Goal: Communication & Community: Answer question/provide support

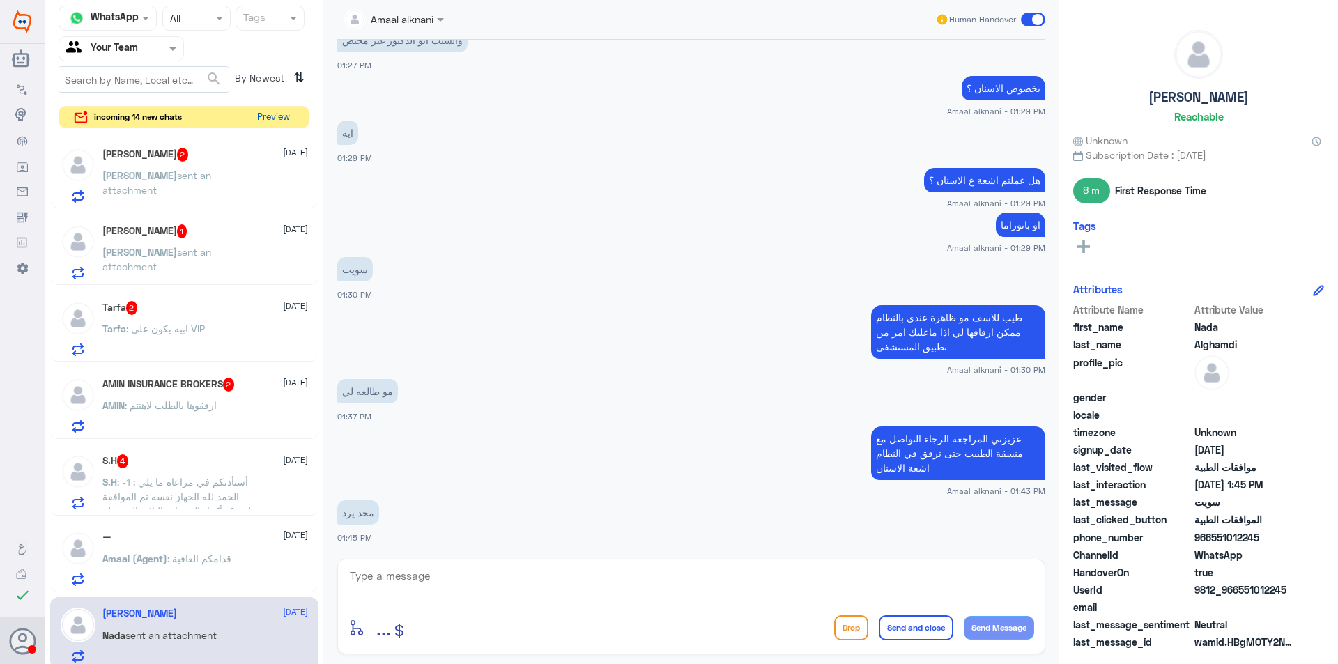
click at [277, 114] on button "Preview" at bounding box center [272, 118] width 43 height 22
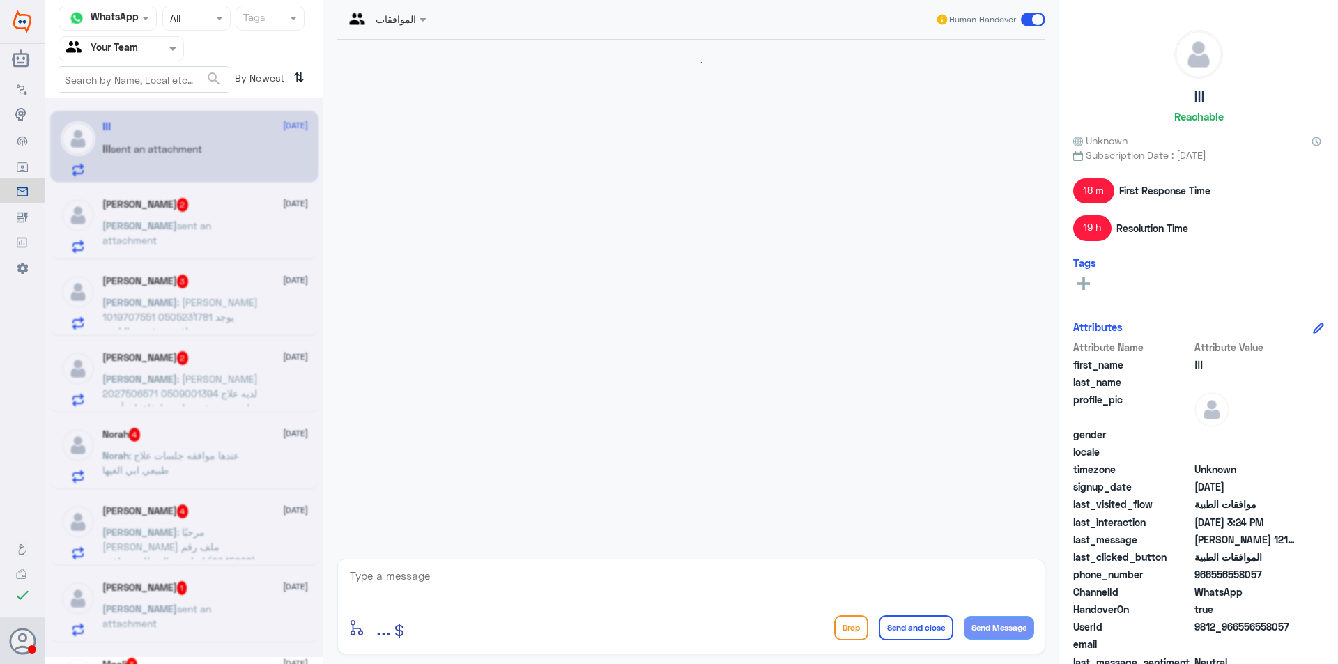
scroll to position [1390, 0]
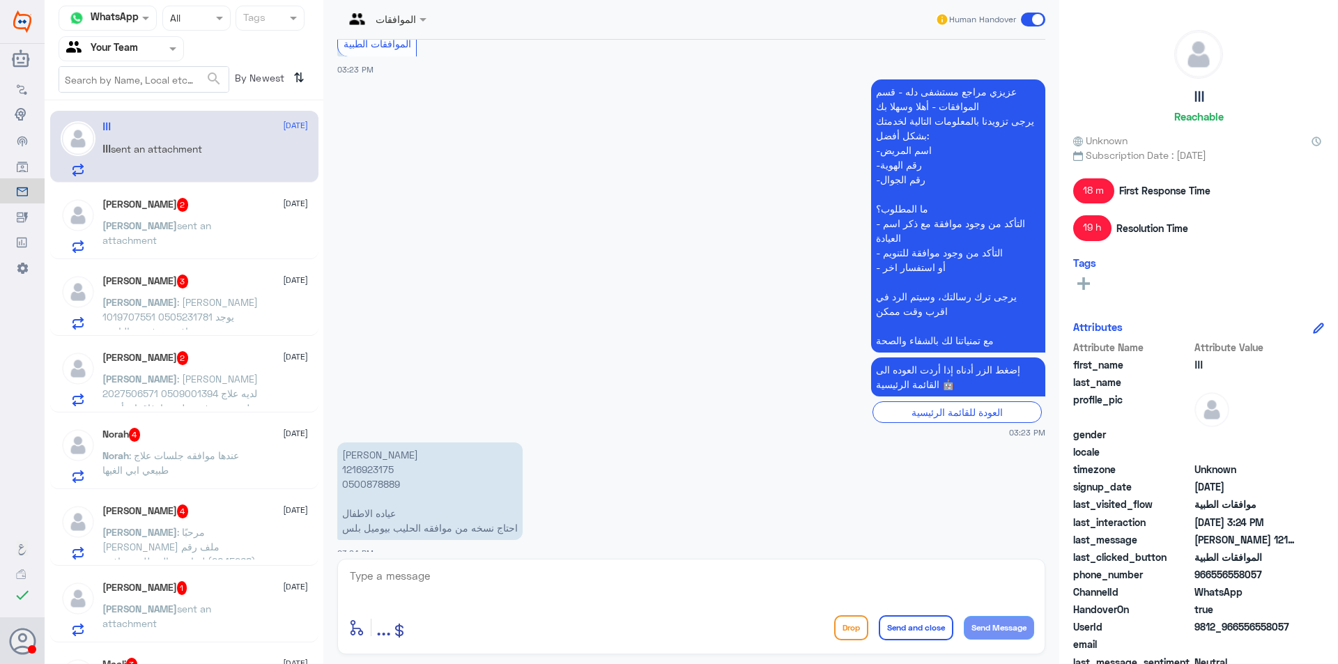
click at [373, 455] on p "تالا علي ال عبيد 1216923175 0500878889 عياده الاطفال احتاج نسخه من موافقه الحلي…" at bounding box center [429, 491] width 185 height 98
copy p "1216923175"
click at [534, 571] on textarea at bounding box center [691, 583] width 686 height 34
type textarea "لا يظهر اي طلب لدينا"
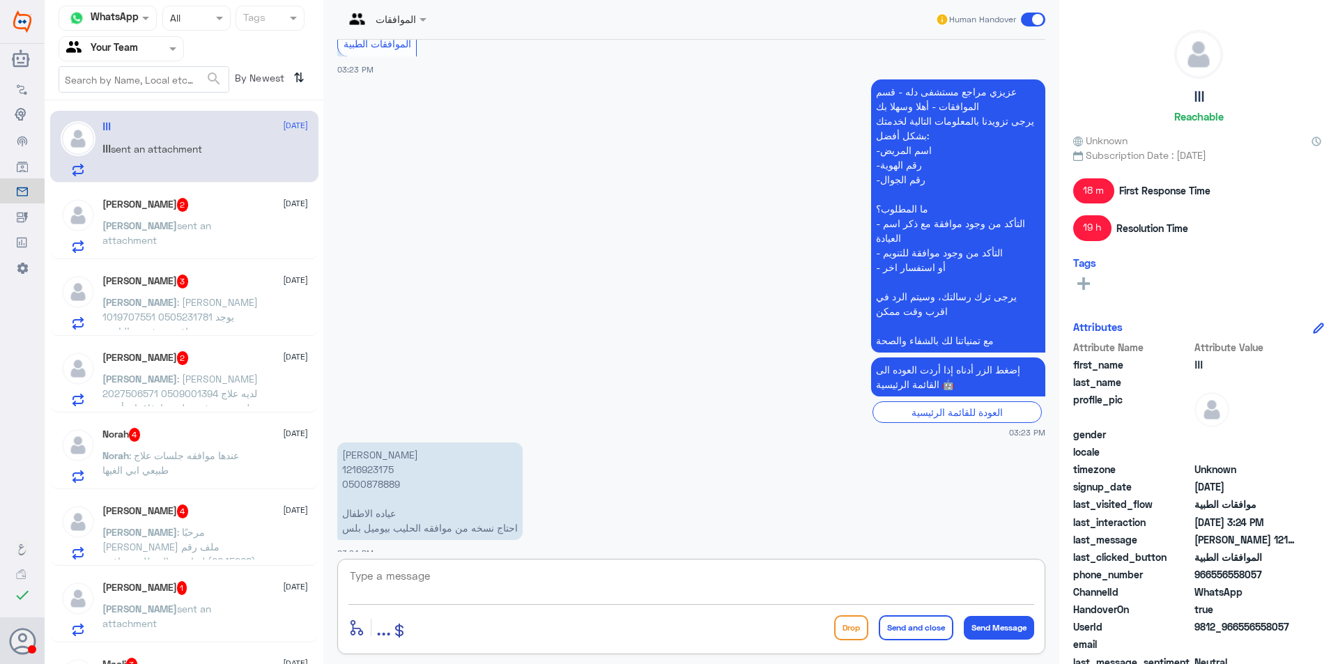
scroll to position [1434, 0]
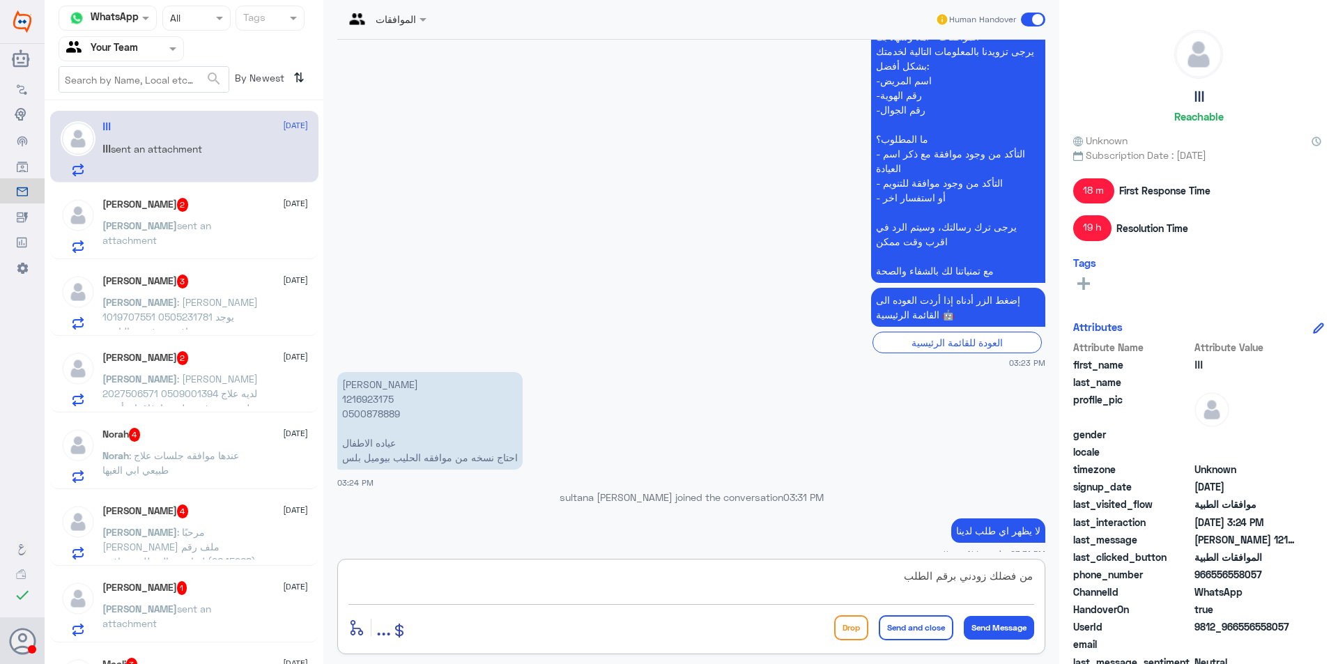
type textarea "من فضلك زودني برقم الطلب"
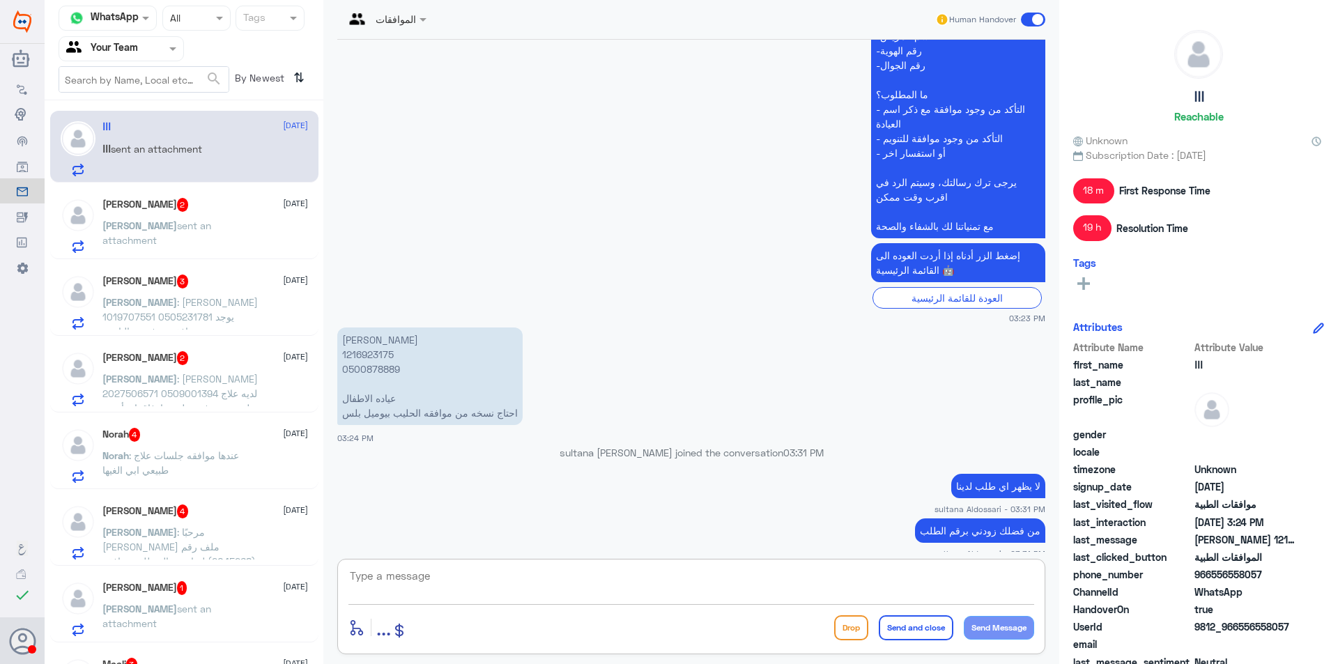
click at [197, 199] on div "ҒāЋđ 2 [DATE]" at bounding box center [205, 205] width 206 height 14
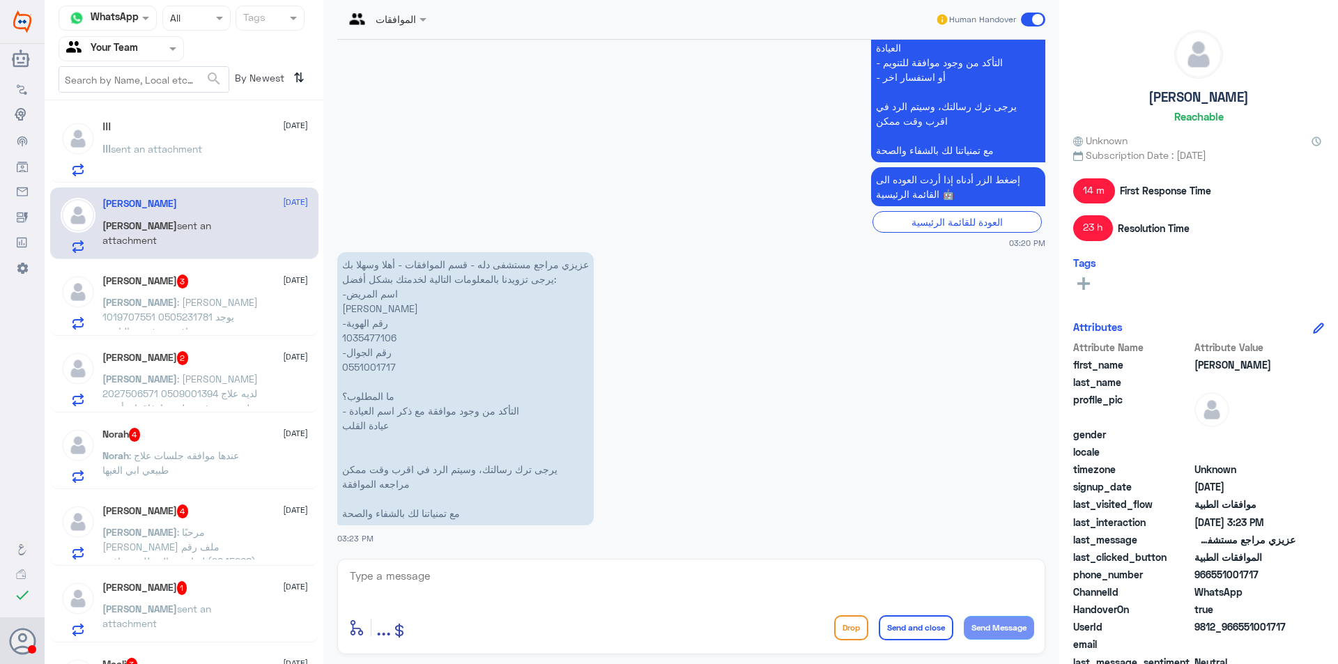
scroll to position [1190, 0]
click at [368, 334] on p "عزيزي مراجع مستشفى دله - قسم الموافقات - أهلا وسهلا بك يرجى تزويدنا بالمعلومات …" at bounding box center [465, 388] width 256 height 273
copy p "1035477106"
click at [548, 578] on textarea at bounding box center [691, 583] width 686 height 34
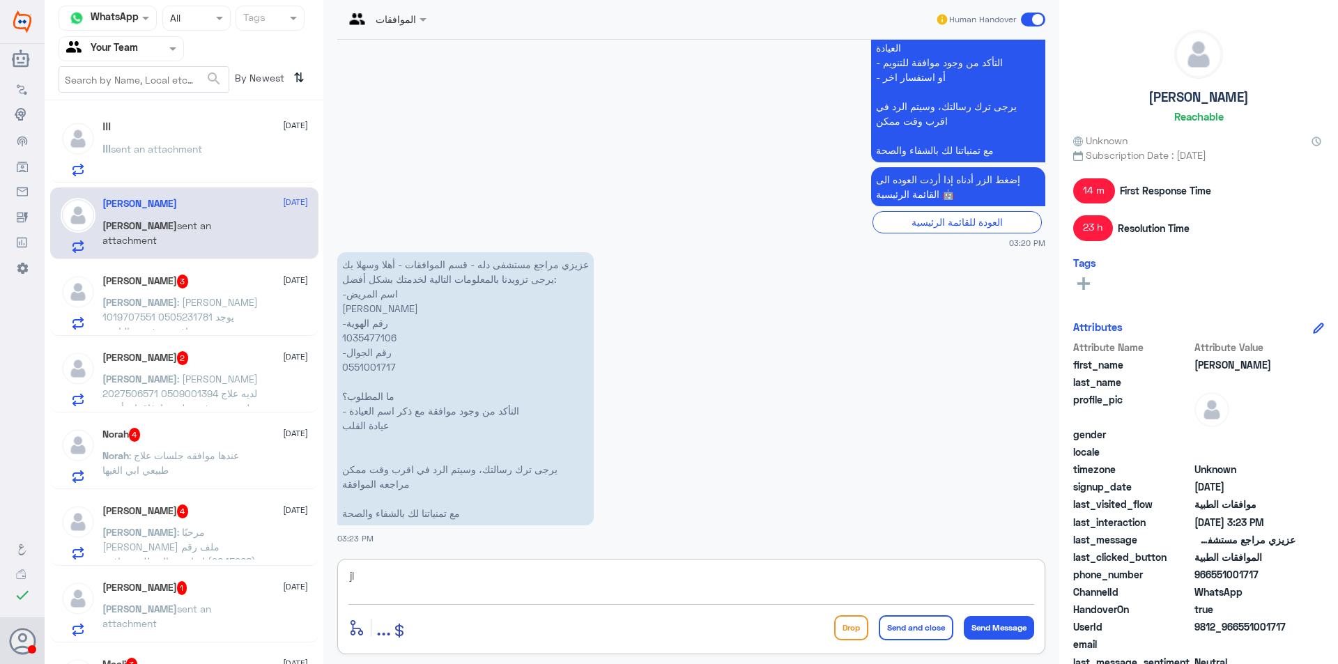
type textarea "j"
type textarea "تمت متابعة طلبكم قيد الاجراء لدى التامين"
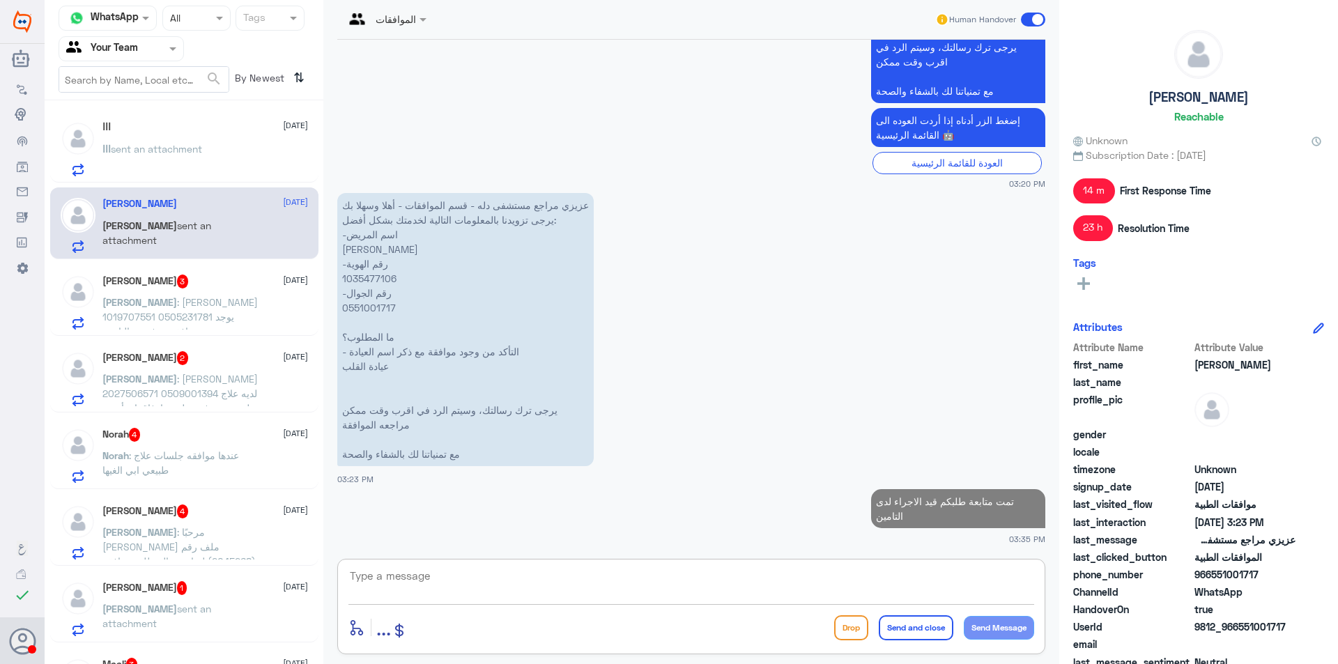
scroll to position [1246, 0]
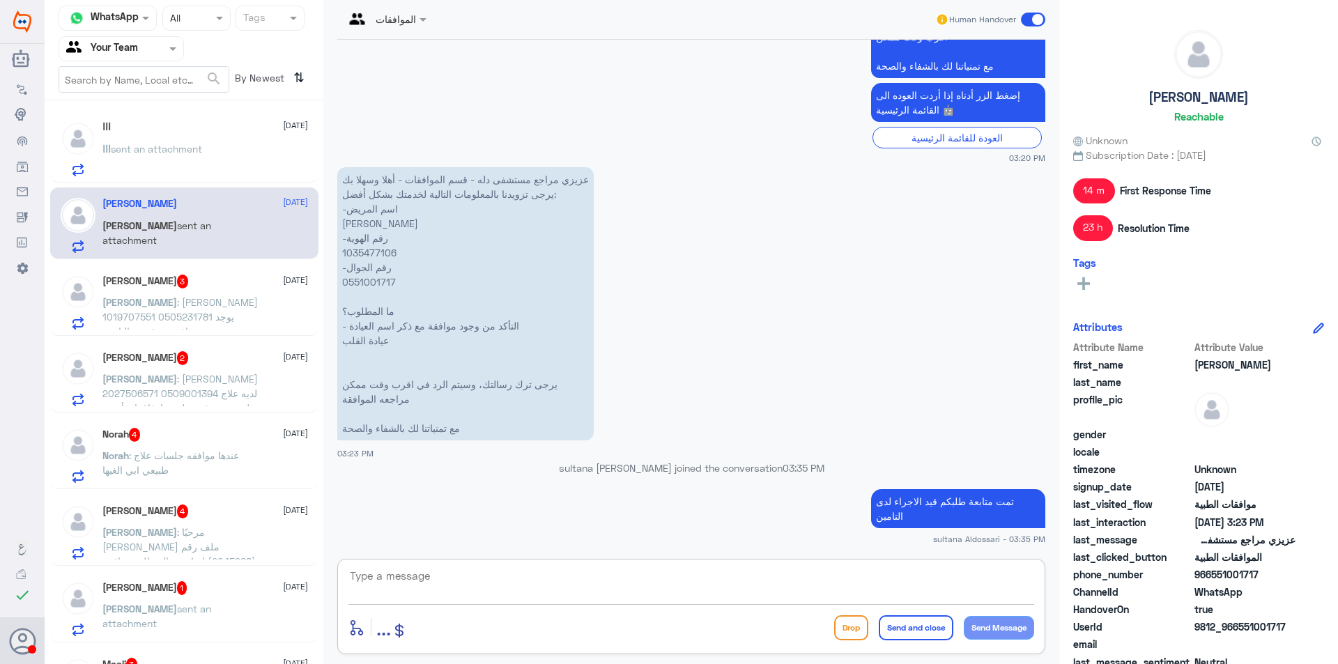
click at [192, 312] on span ": [PERSON_NAME] 1019707551 0505231781 يوجد موافقه مرفوضه التامين" at bounding box center [179, 316] width 155 height 41
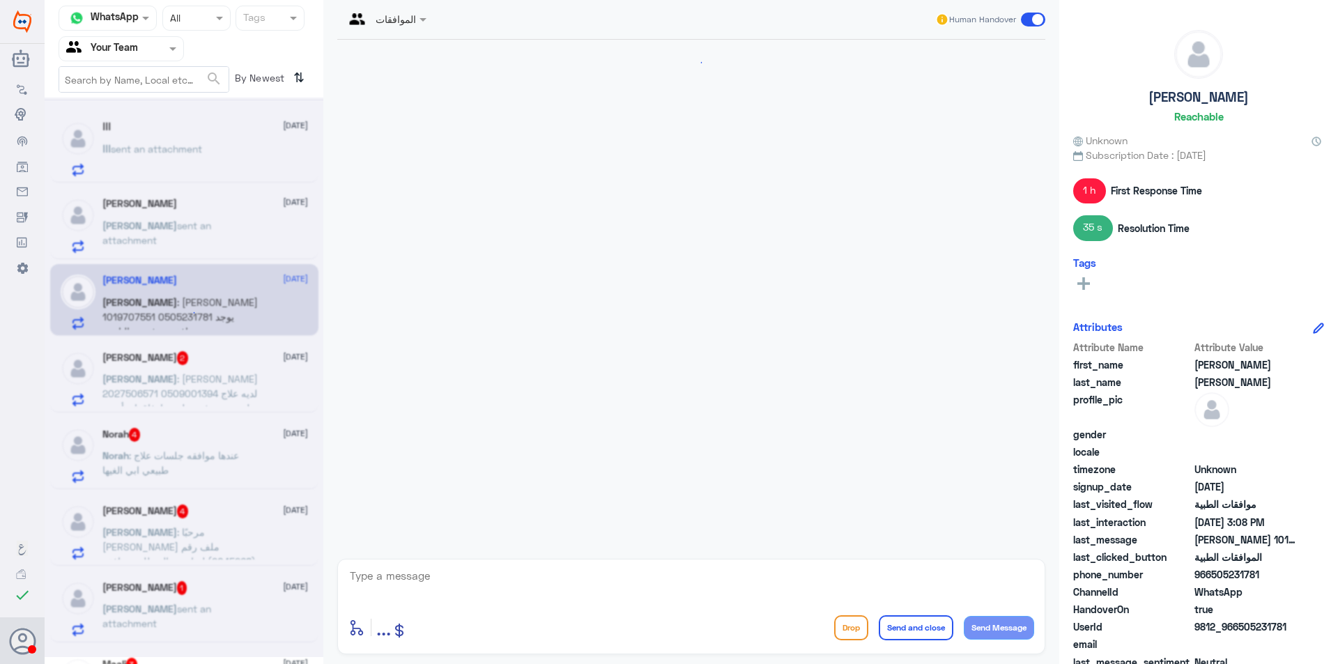
scroll to position [1310, 0]
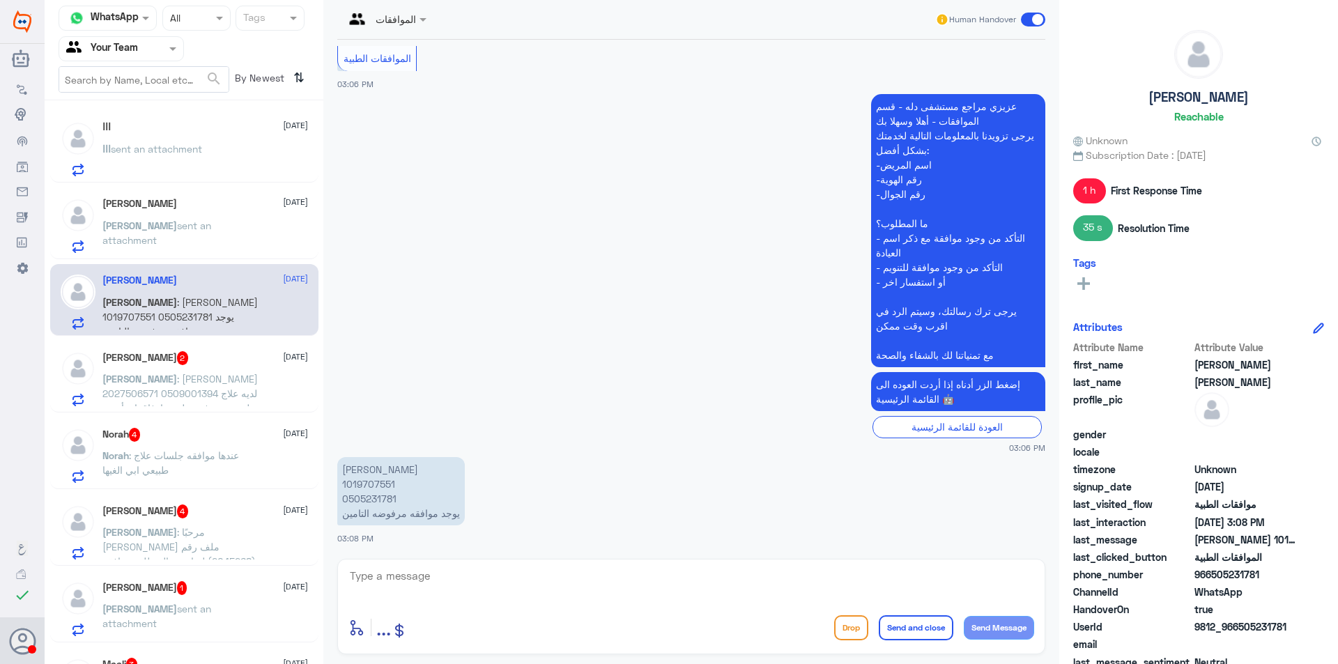
click at [363, 487] on p "[PERSON_NAME] 1019707551 0505231781 يوجد موافقه مرفوضه التامين" at bounding box center [400, 491] width 127 height 68
copy p "1019707551"
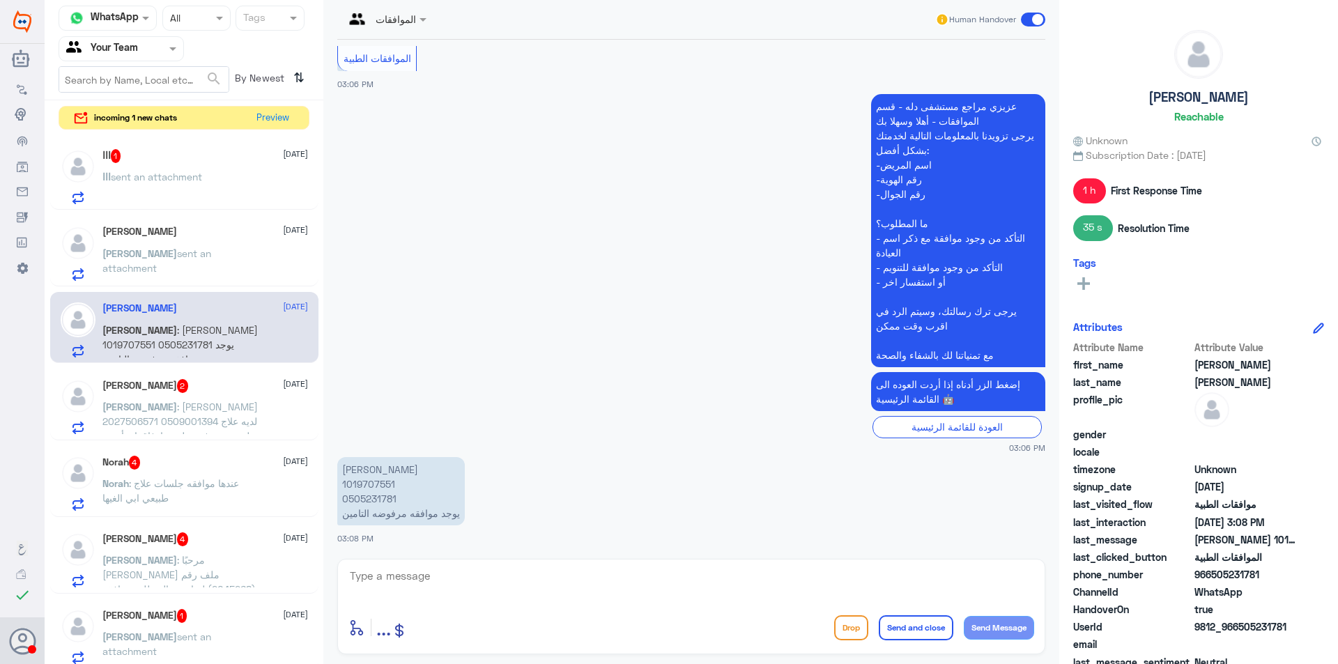
drag, startPoint x: 475, startPoint y: 563, endPoint x: 467, endPoint y: 591, distance: 29.1
click at [472, 576] on div "enter flow name ... Drop Send and close Send Message" at bounding box center [691, 606] width 708 height 95
click at [467, 591] on textarea at bounding box center [691, 583] width 686 height 34
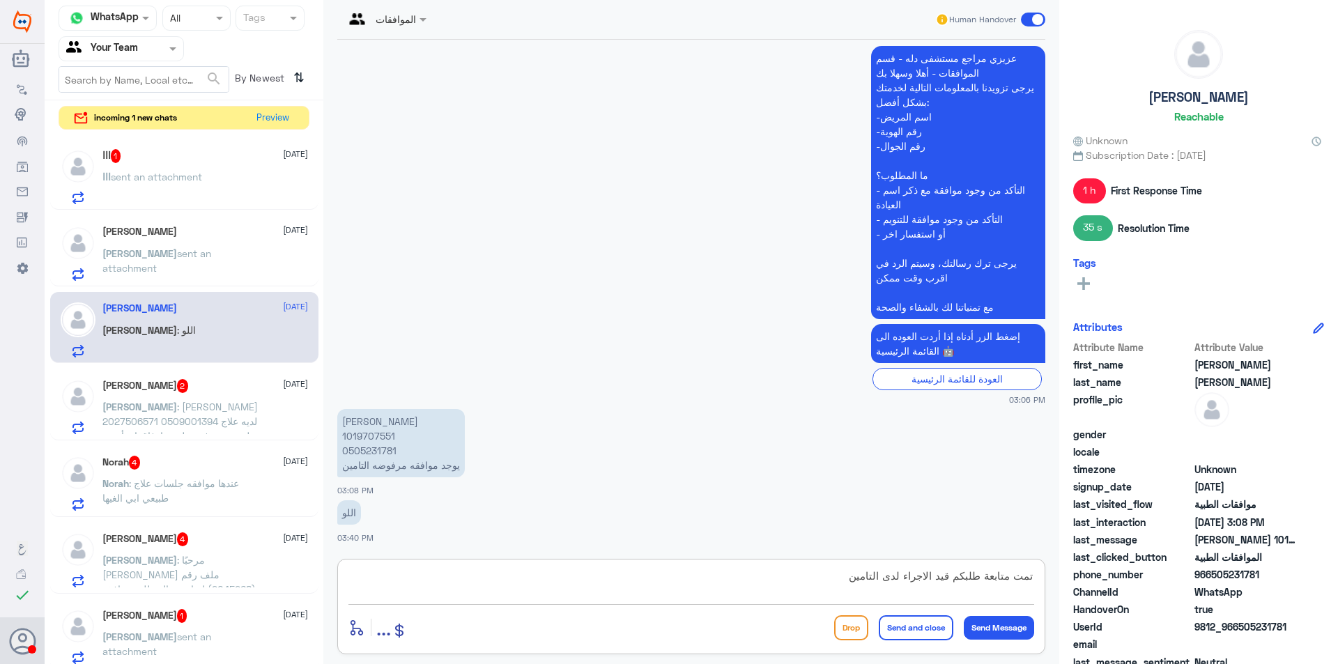
type textarea "تمت متابعة طلبكم قيد الاجراء لدى التامين"
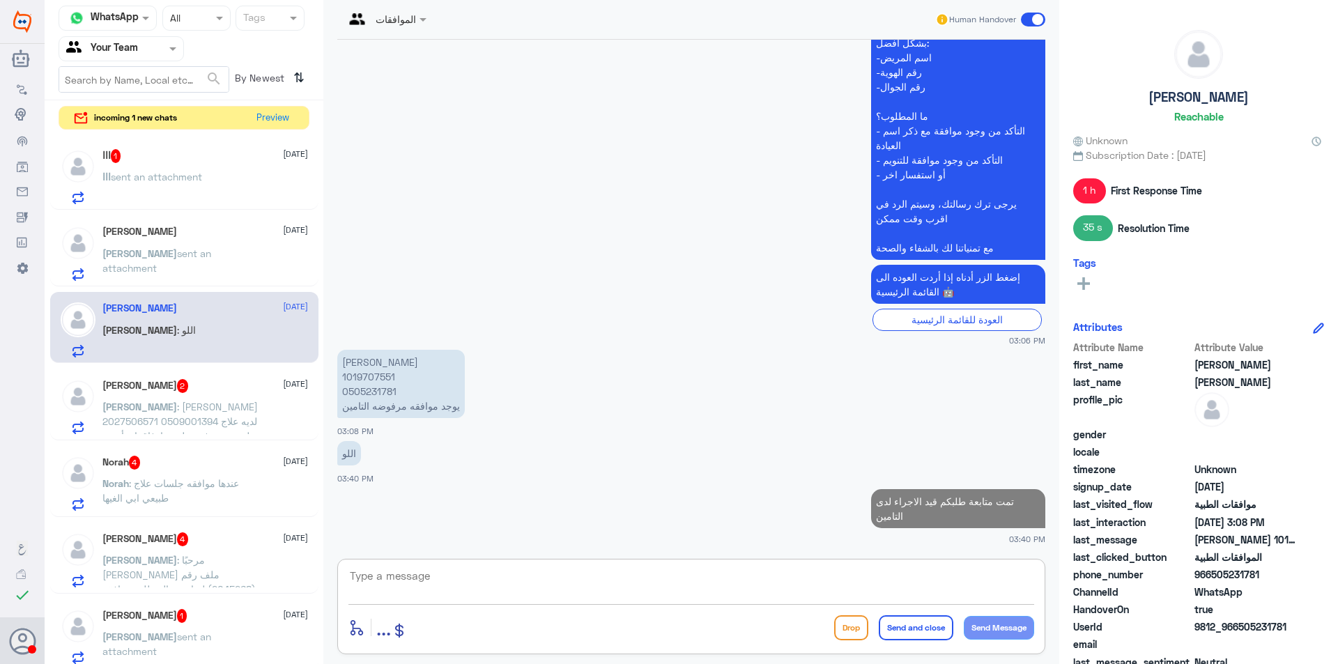
click at [209, 188] on div "ااا sent an attachment" at bounding box center [205, 188] width 206 height 31
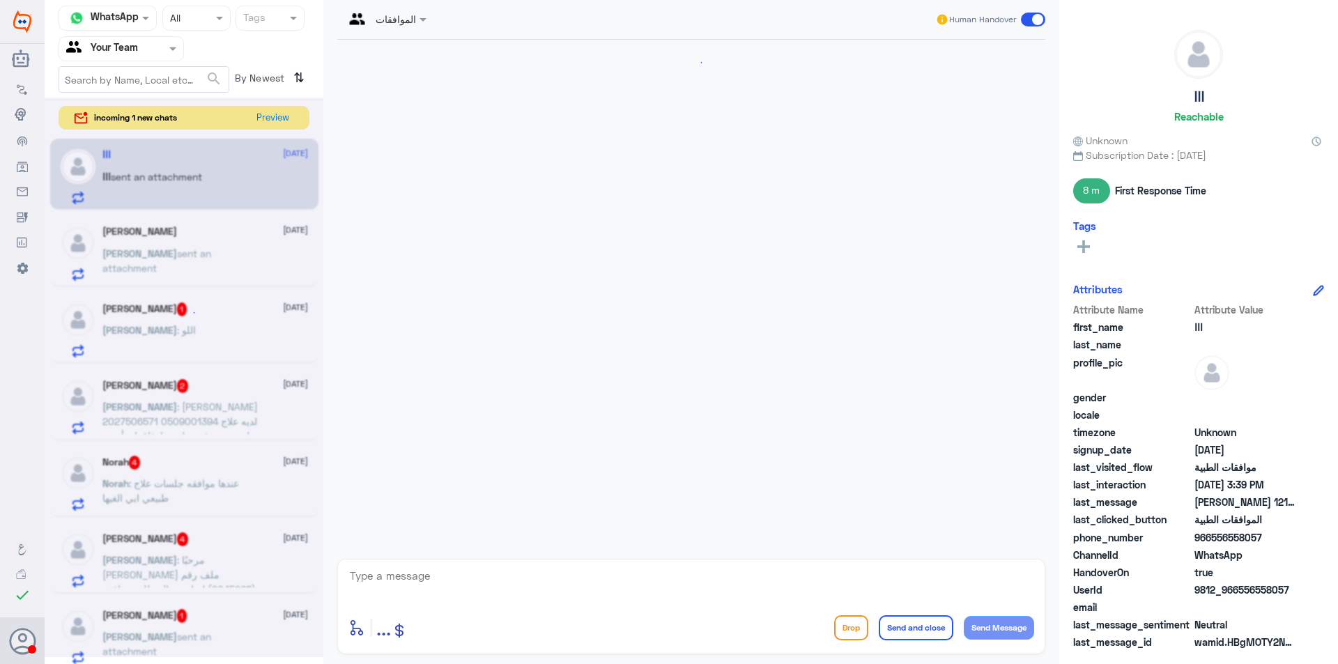
scroll to position [1338, 0]
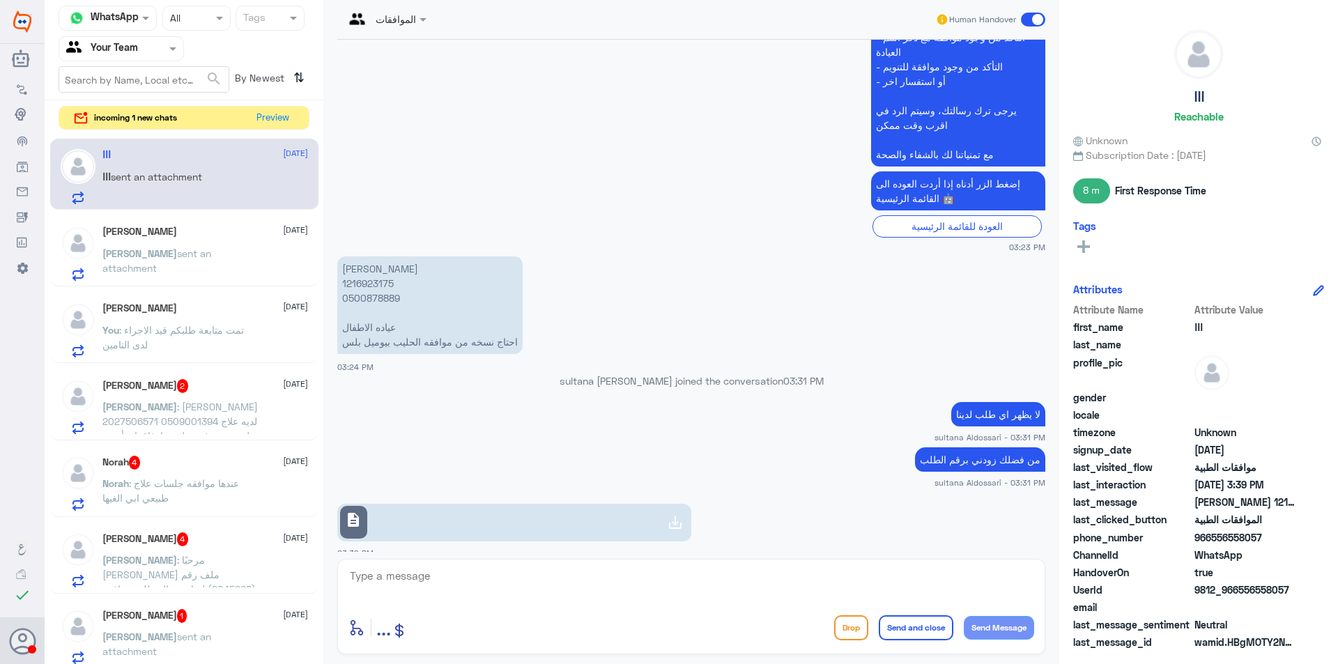
click at [667, 514] on icon at bounding box center [675, 522] width 17 height 17
click at [493, 584] on textarea at bounding box center [691, 583] width 686 height 34
click at [481, 577] on textarea at bounding box center [691, 583] width 686 height 34
type textarea "عزيزي المراجع هنا فقط موافقات دله النخيل"
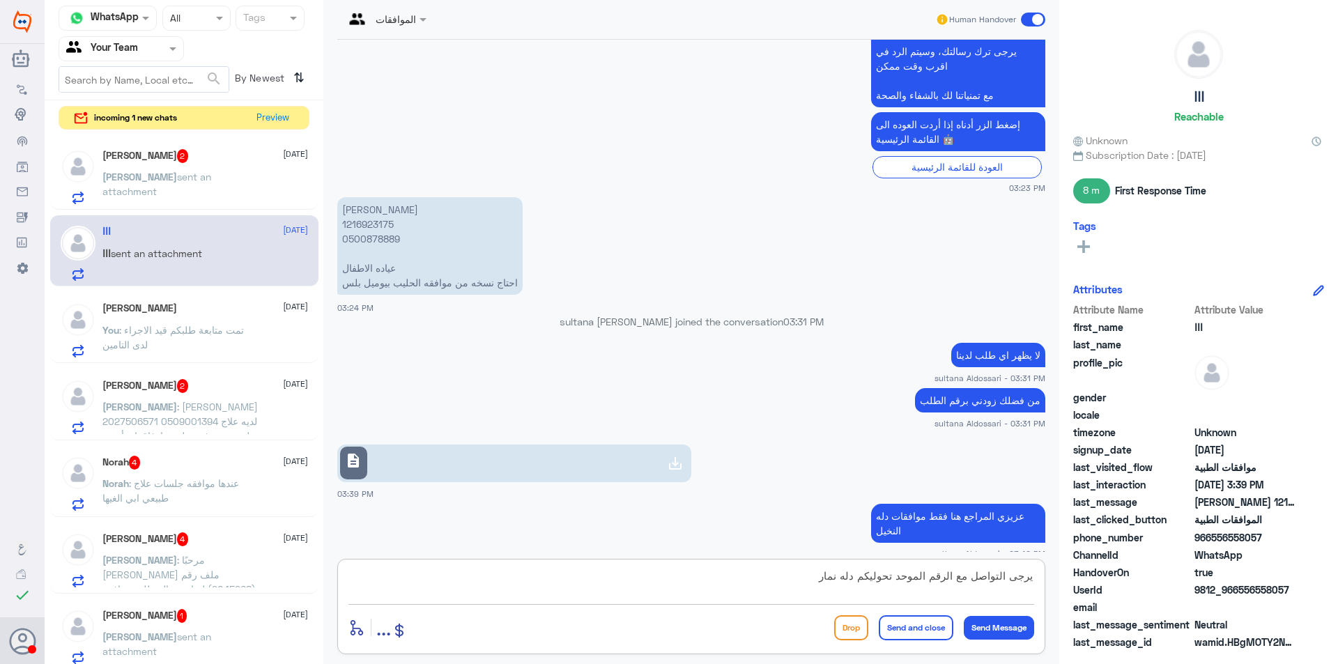
type textarea "يرجى التواصل مع الرقم الموحد تحوليكم دله نمار"
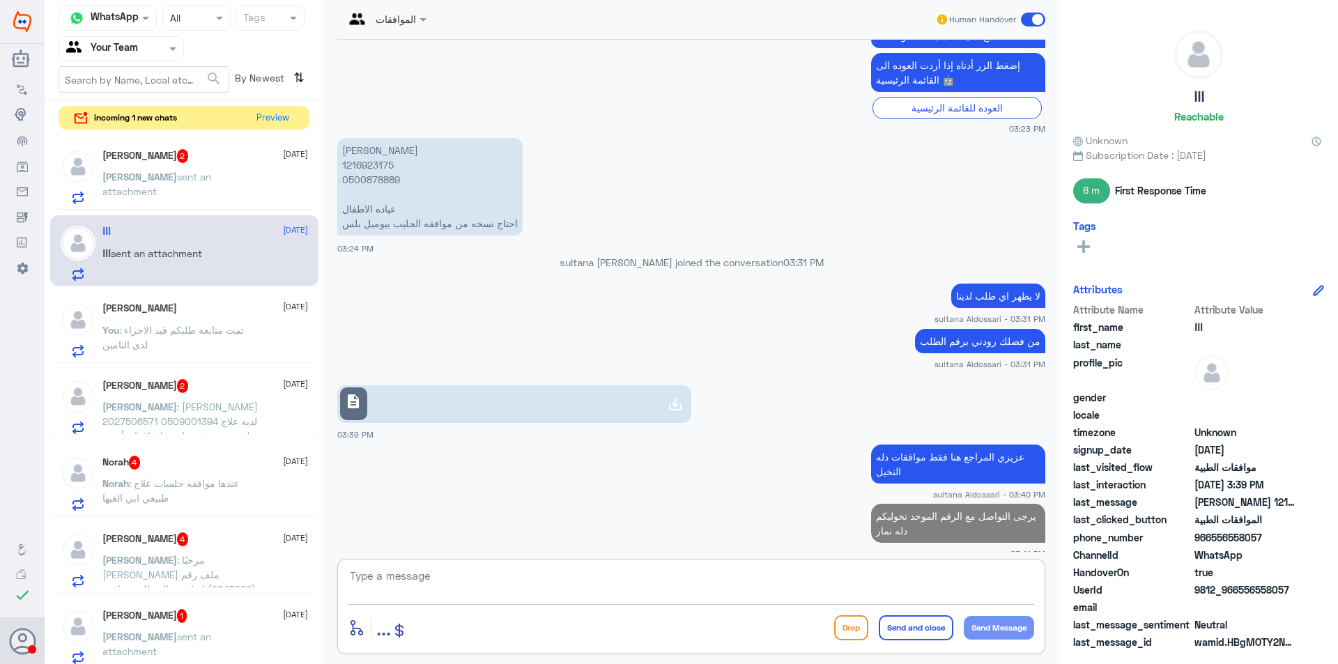
click at [207, 181] on span "sent an attachment" at bounding box center [156, 184] width 109 height 26
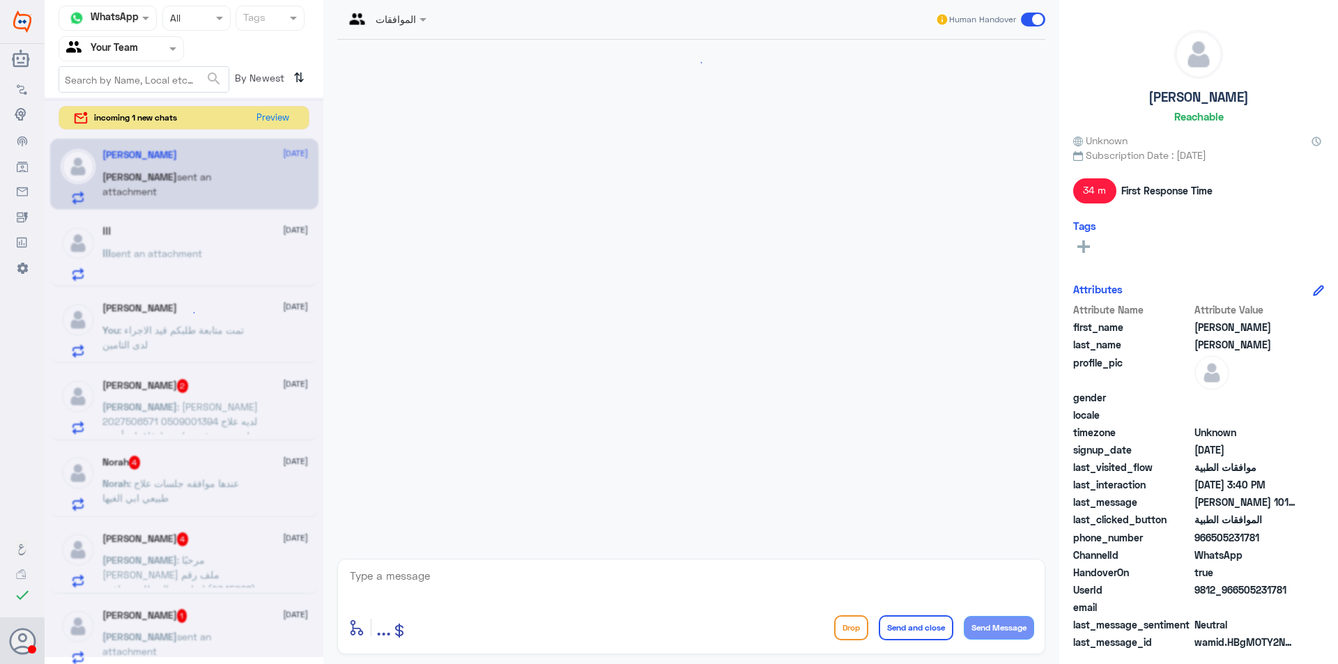
scroll to position [1312, 0]
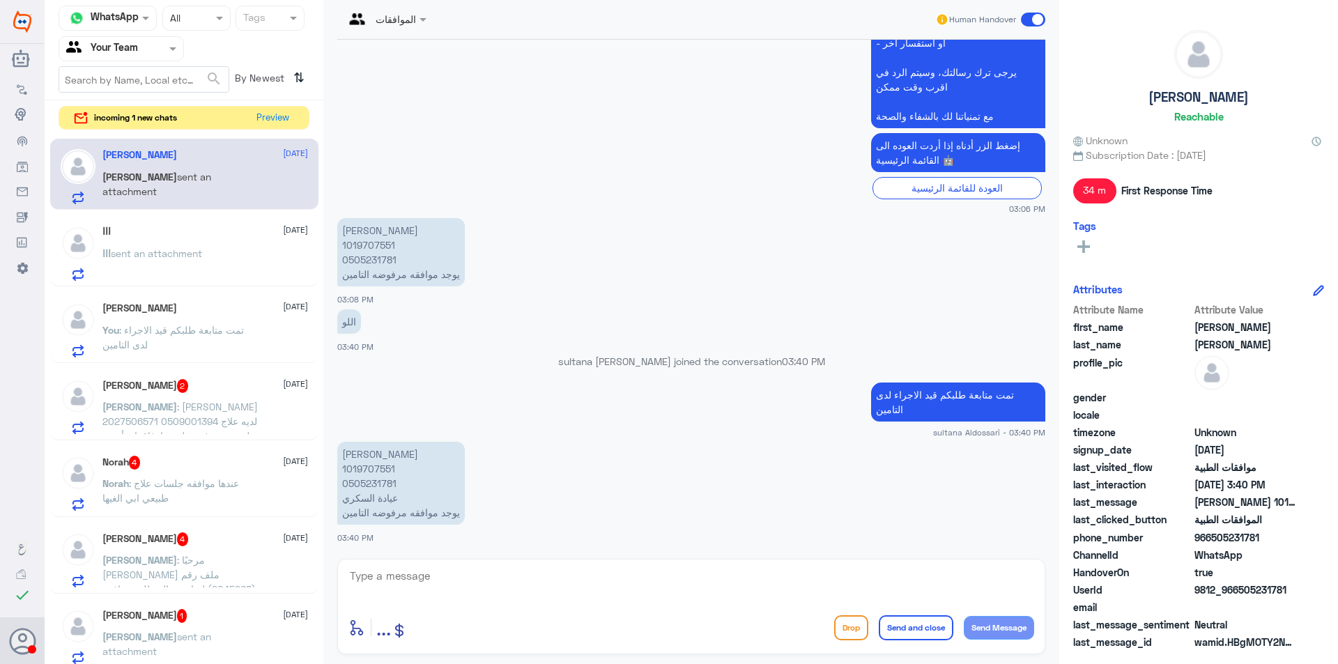
click at [800, 588] on textarea at bounding box center [691, 583] width 686 height 34
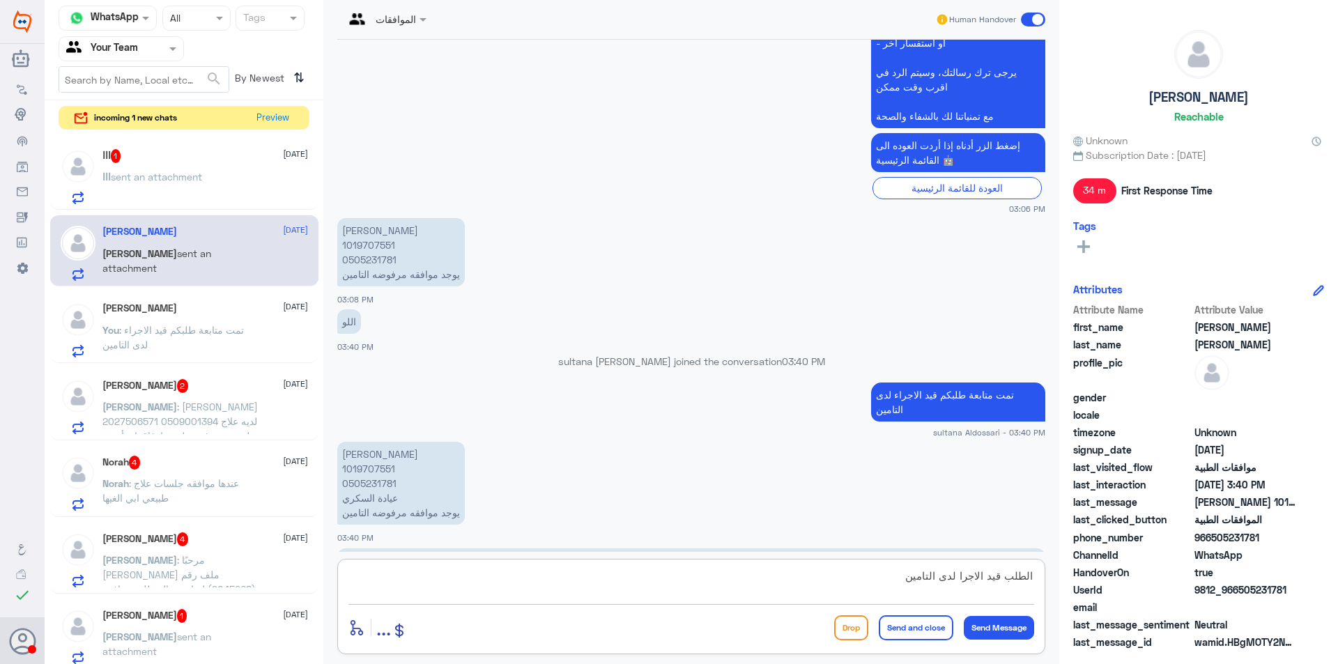
scroll to position [1388, 0]
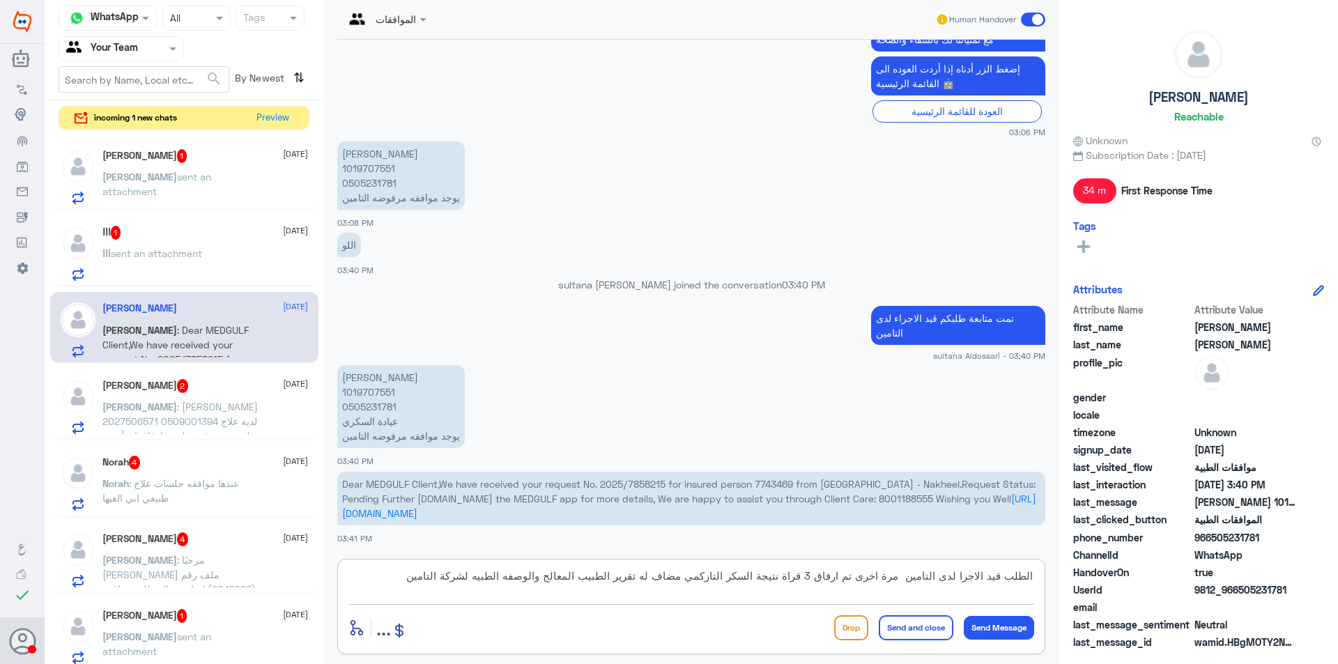
type textarea "الطلب قيد الاجرا لدى التامين مرة اخرى تم ارفاق 3 قراة نتيجة السكر التاركمي مضاف…"
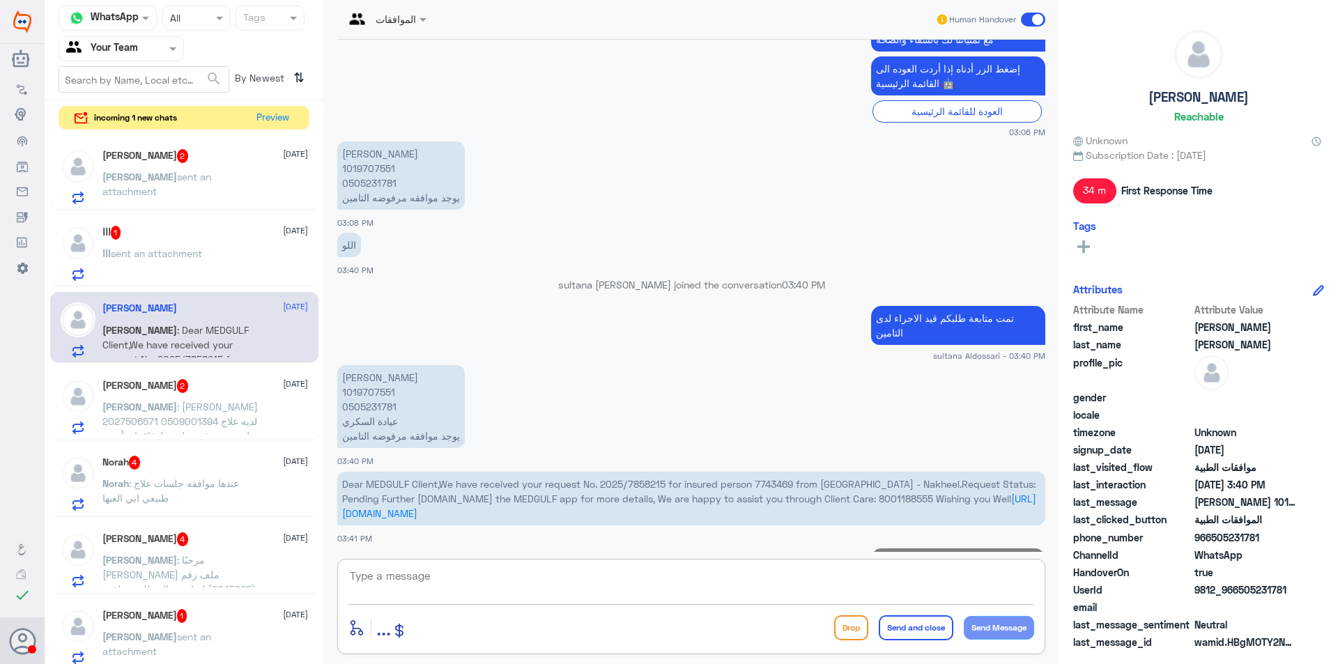
scroll to position [1477, 0]
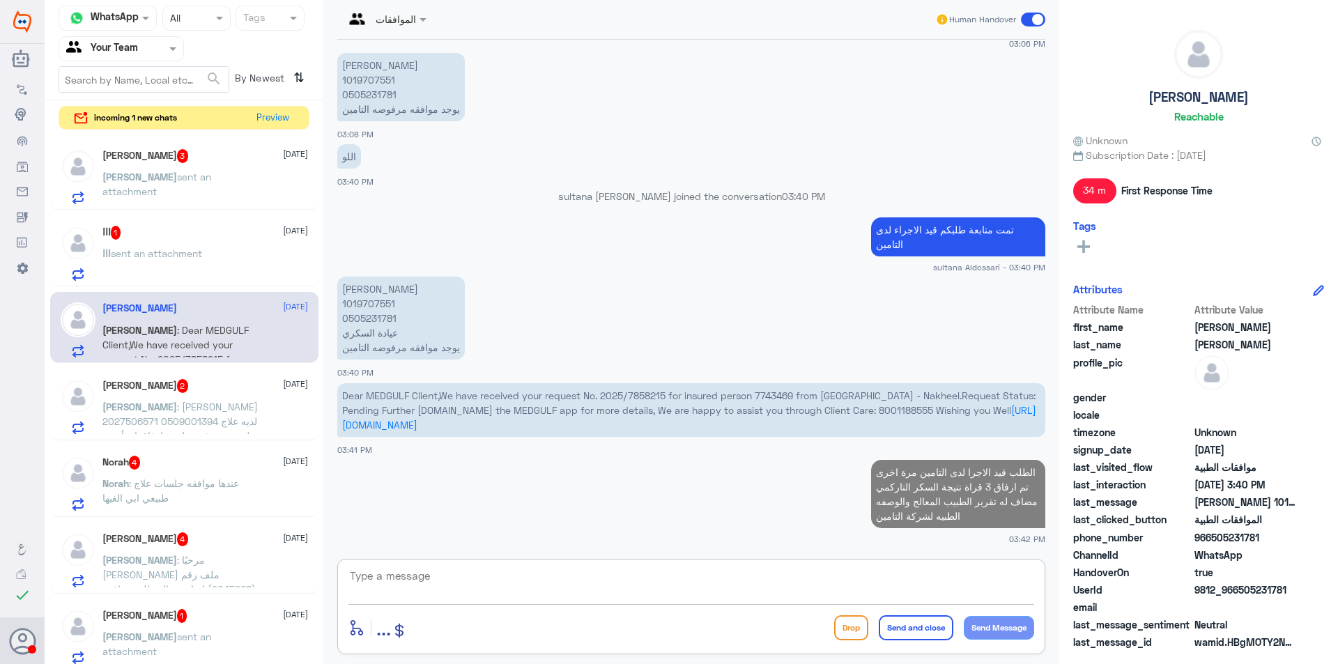
click at [190, 259] on p "ااا sent an attachment" at bounding box center [152, 263] width 100 height 35
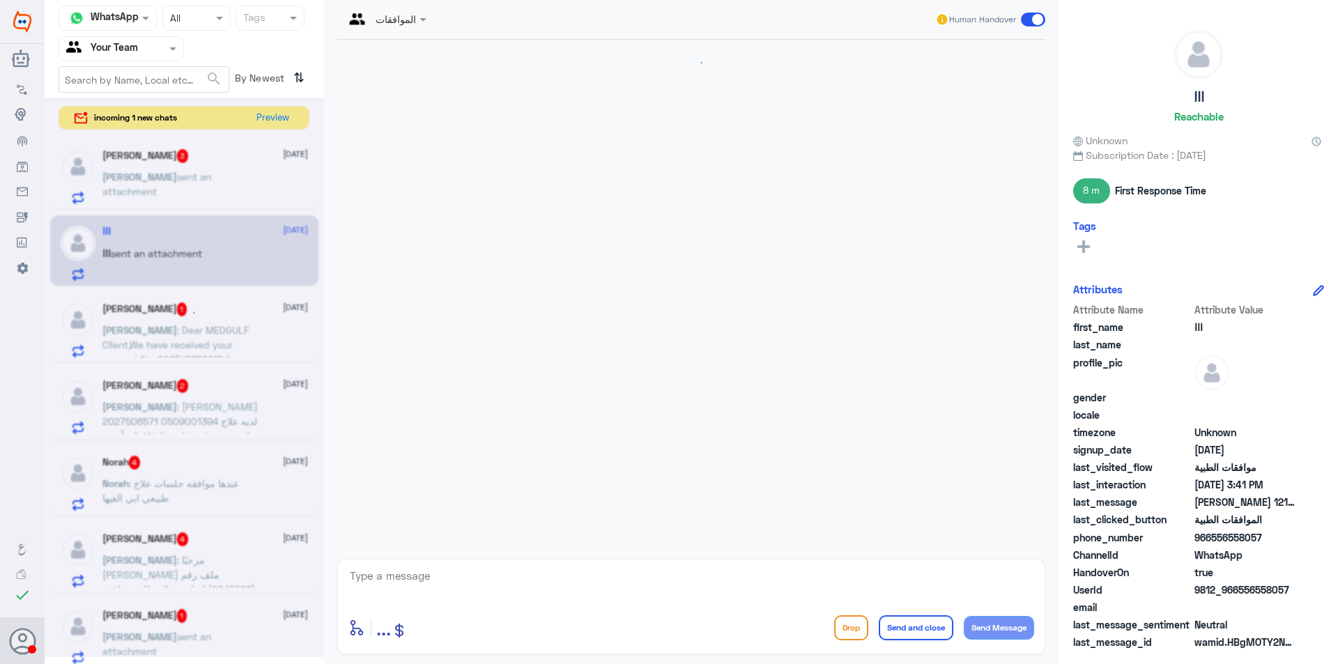
scroll to position [996, 0]
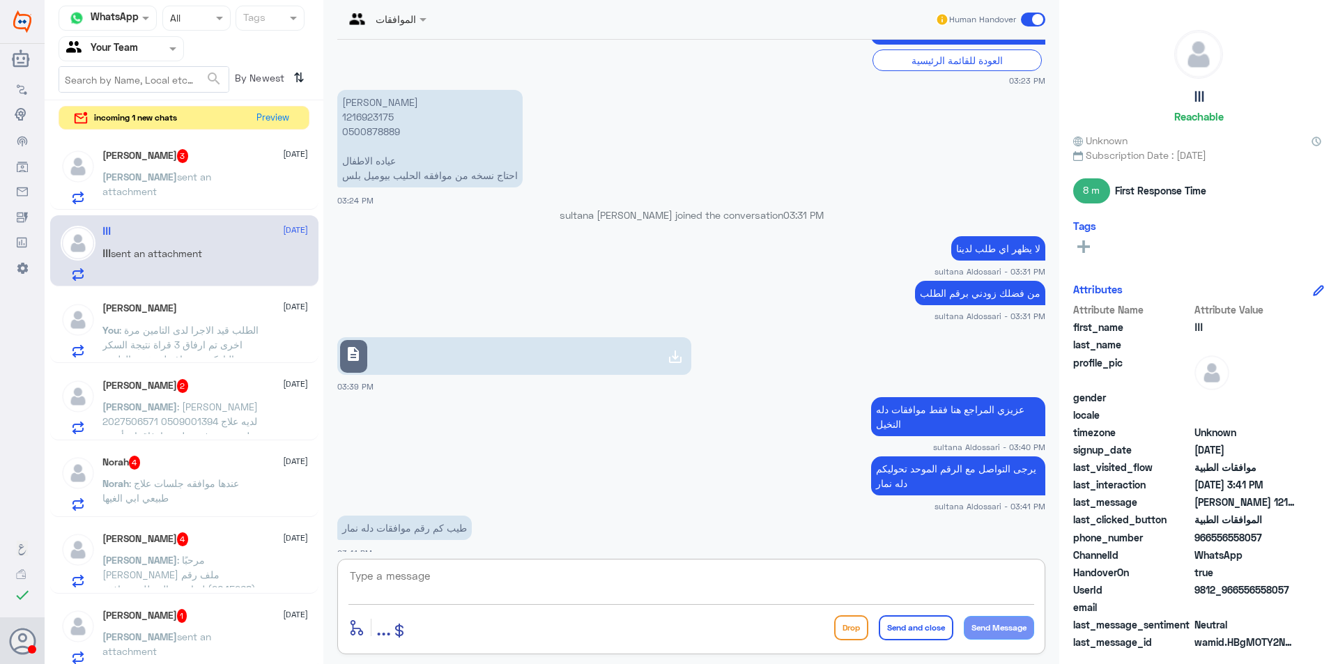
click at [771, 577] on textarea at bounding box center [691, 583] width 686 height 34
type textarea "ل"
type textarea "غير متاح لدينا يرجى الاتصال برقم الموحد 920012222"
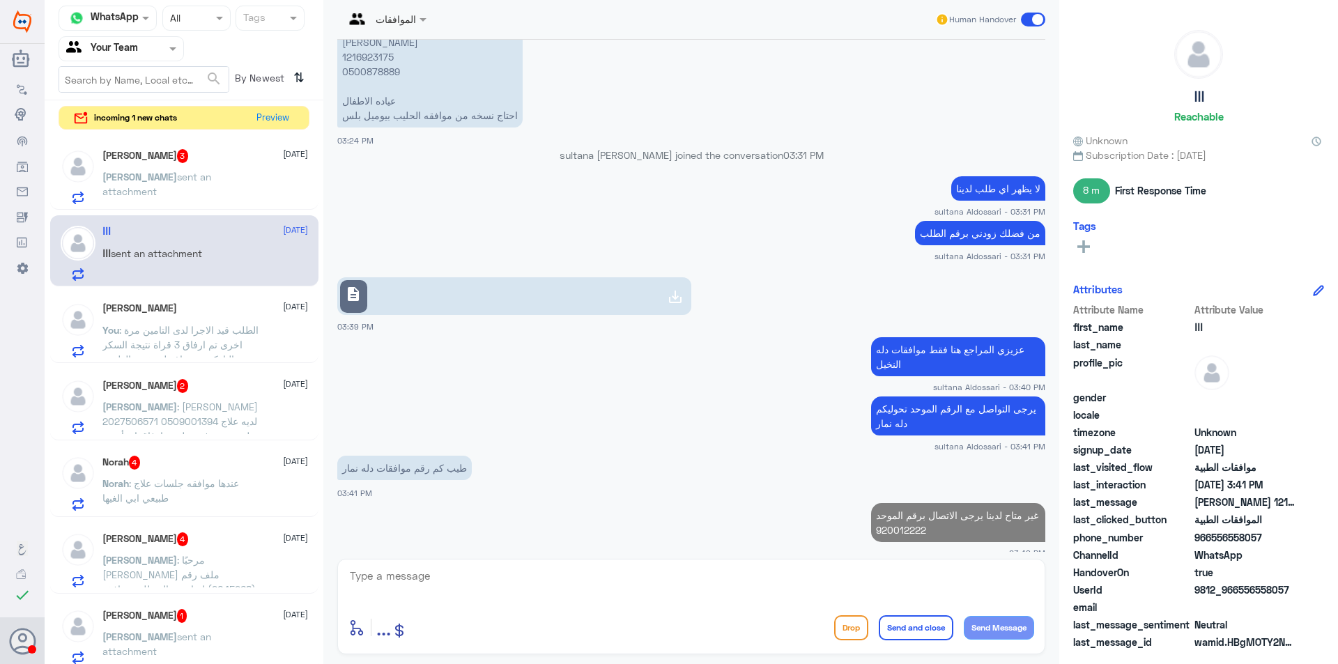
click at [123, 177] on span "[PERSON_NAME]" at bounding box center [139, 177] width 75 height 12
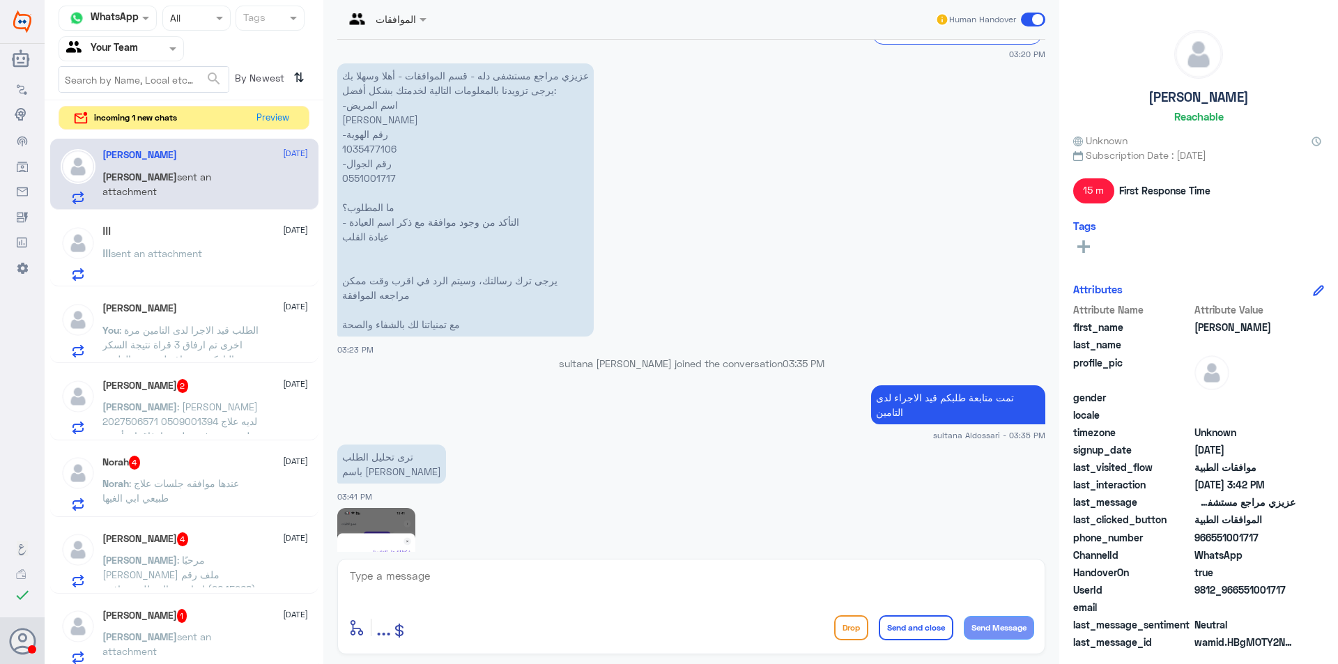
scroll to position [1128, 0]
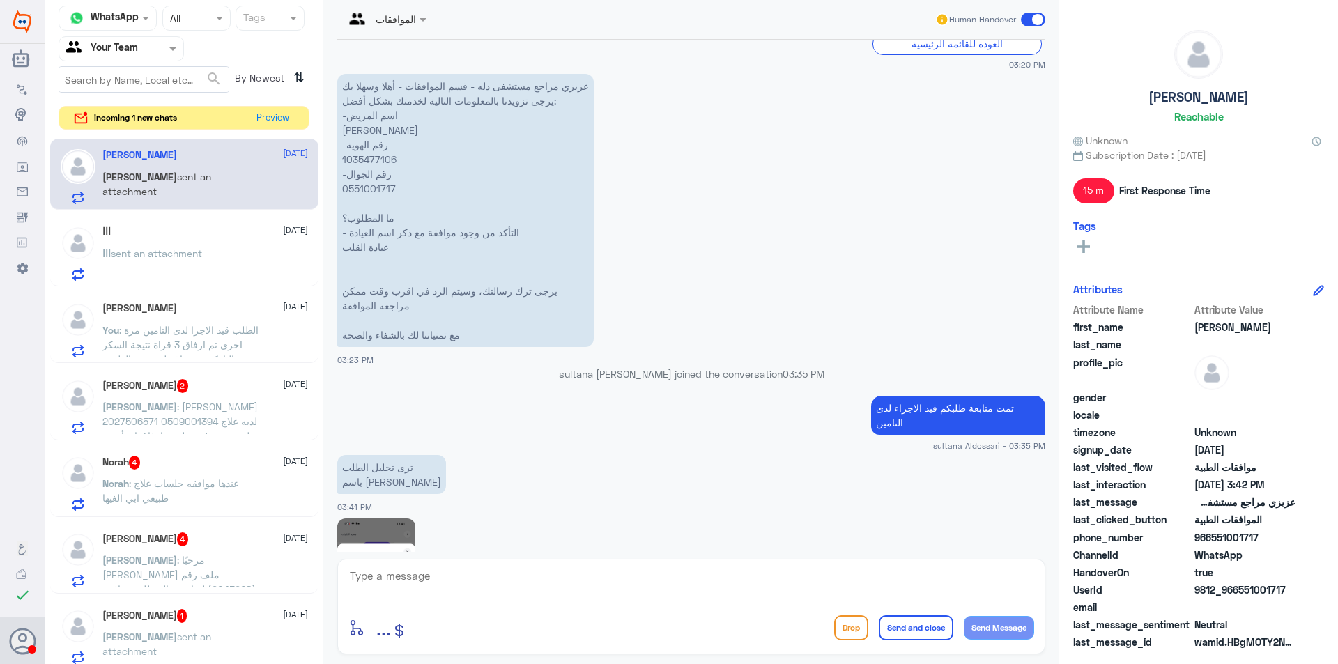
click at [366, 160] on p "عزيزي مراجع مستشفى دله - قسم الموافقات - أهلا وسهلا بك يرجى تزويدنا بالمعلومات …" at bounding box center [465, 210] width 256 height 273
copy p "1035477106"
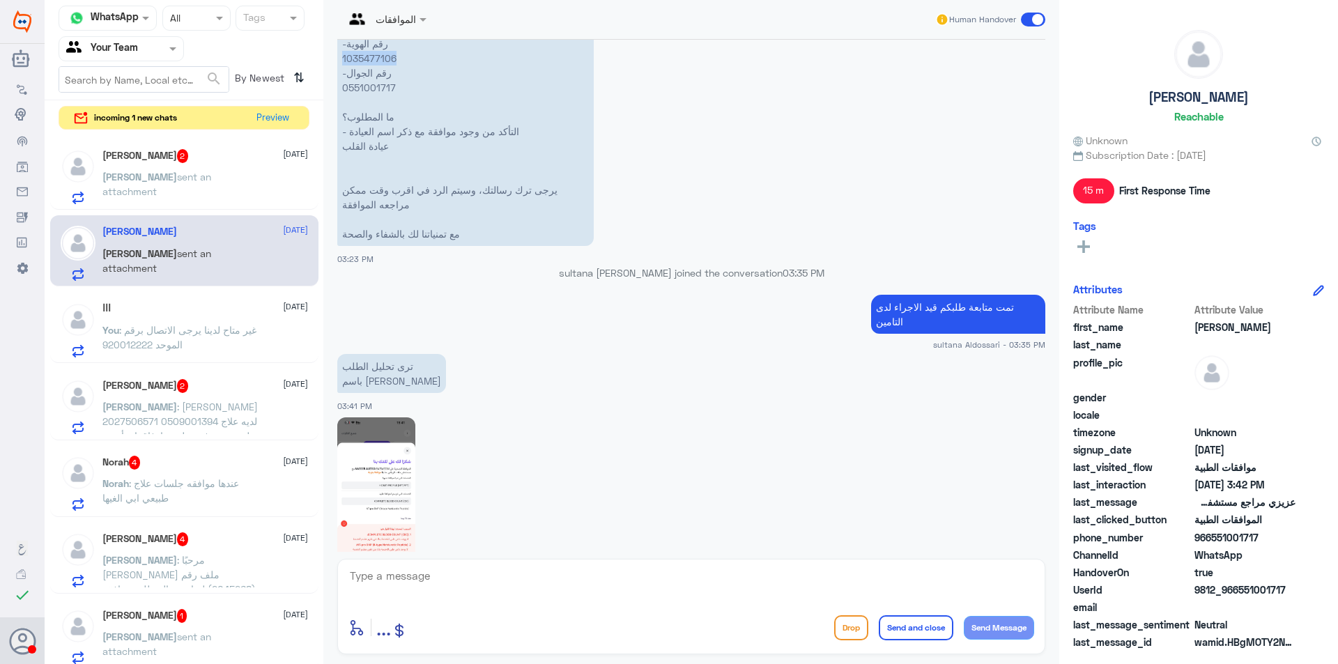
scroll to position [1337, 0]
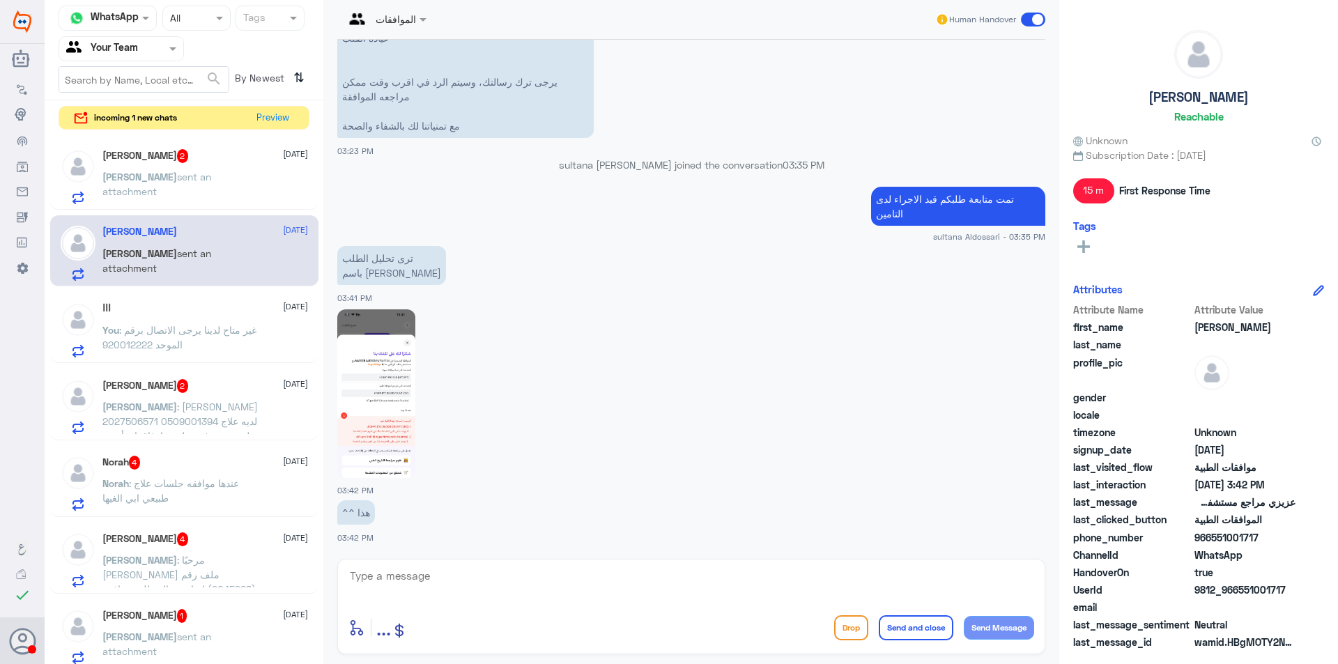
click at [426, 575] on textarea at bounding box center [691, 583] width 686 height 34
type textarea "تم اعادة ارسال الطلب مرة اخرى لشركة التامين"
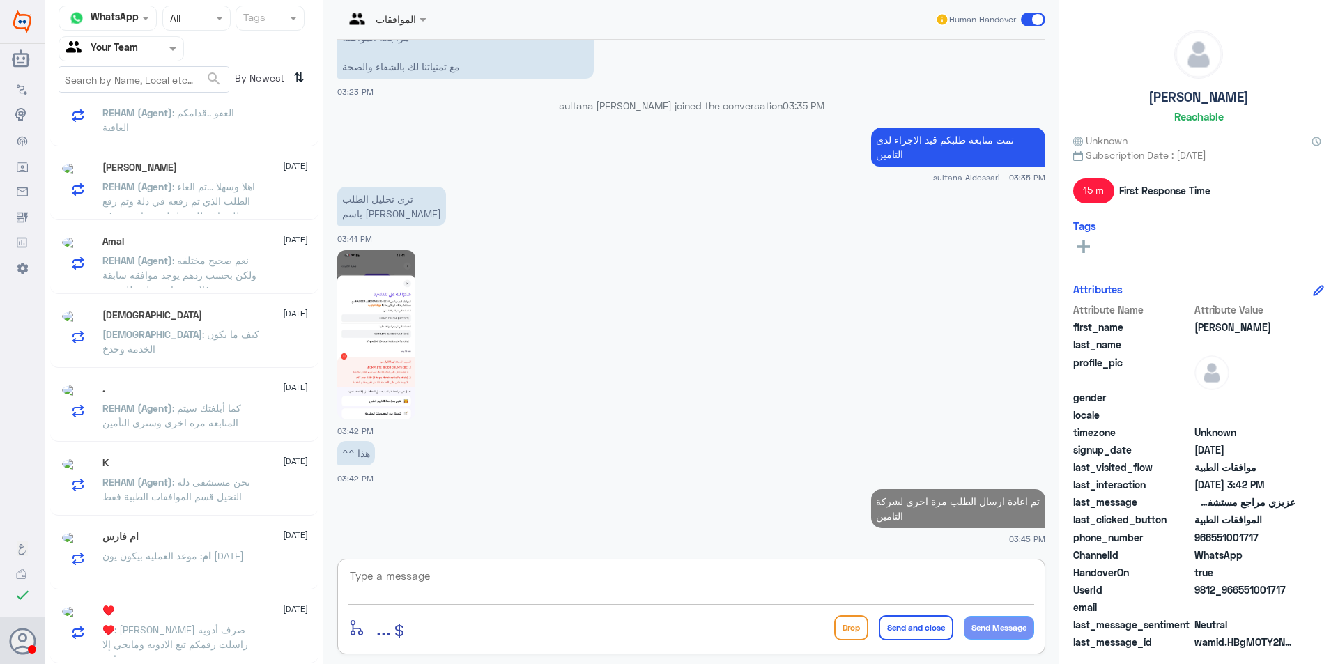
scroll to position [7, 0]
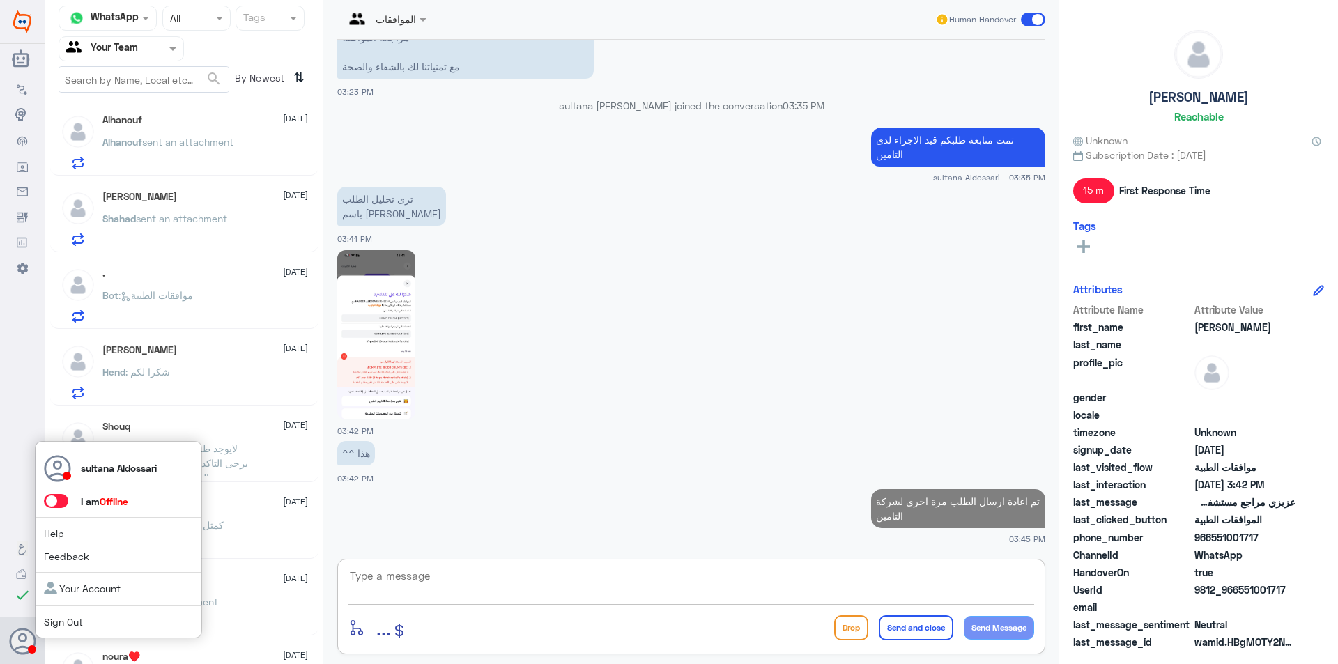
click at [33, 638] on icon at bounding box center [23, 642] width 28 height 28
click at [65, 620] on link "Sign Out" at bounding box center [63, 622] width 39 height 12
